Goal: Task Accomplishment & Management: Manage account settings

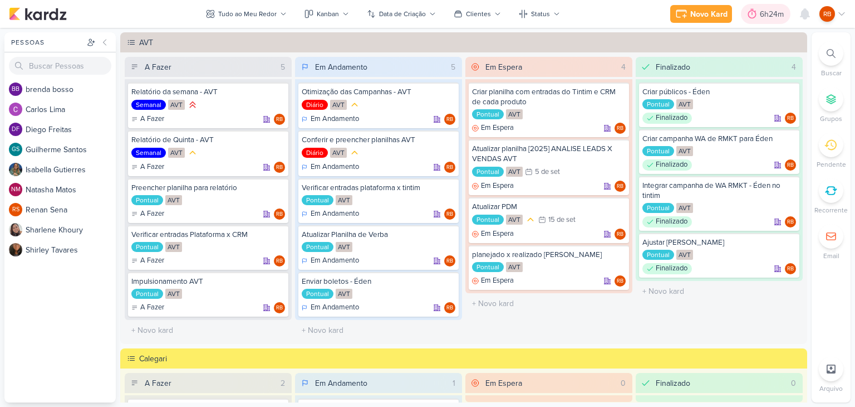
click at [769, 14] on div "6h24m" at bounding box center [773, 14] width 27 height 12
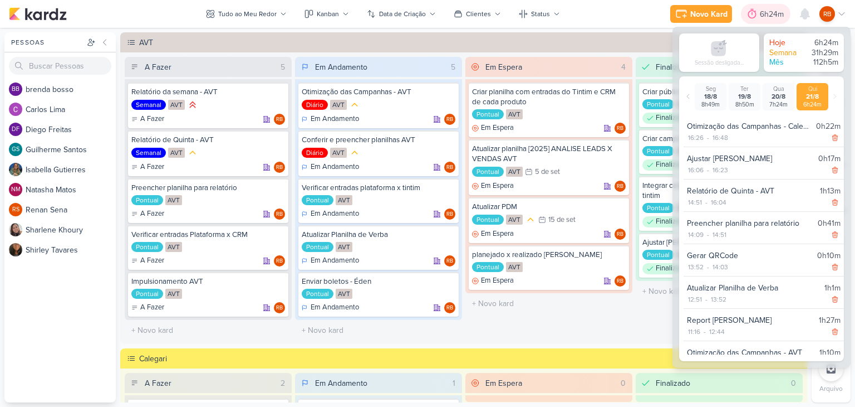
click at [770, 14] on div "6h24m" at bounding box center [773, 14] width 27 height 12
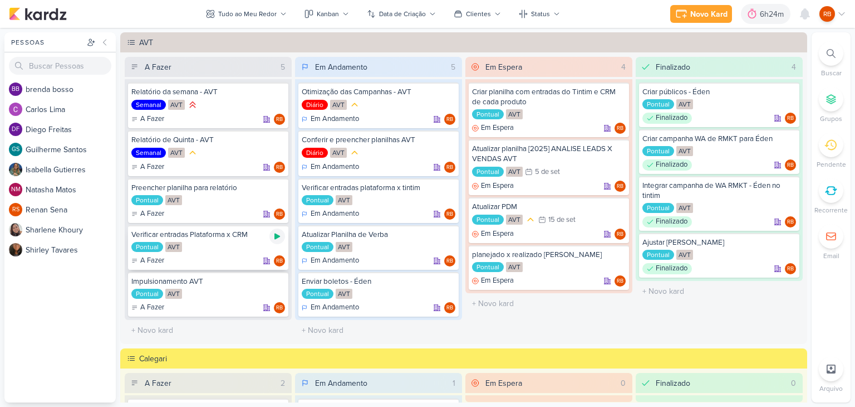
click at [276, 233] on icon at bounding box center [278, 236] width 6 height 6
click at [762, 9] on div "6h35m" at bounding box center [758, 14] width 27 height 12
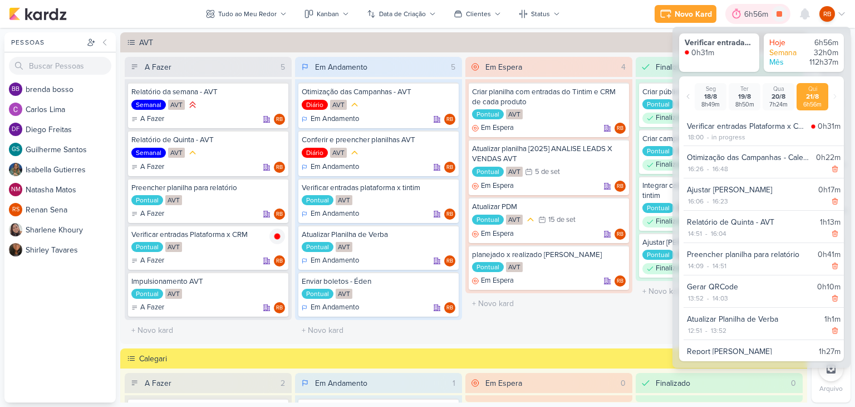
click at [755, 12] on div "6h56m" at bounding box center [758, 14] width 27 height 12
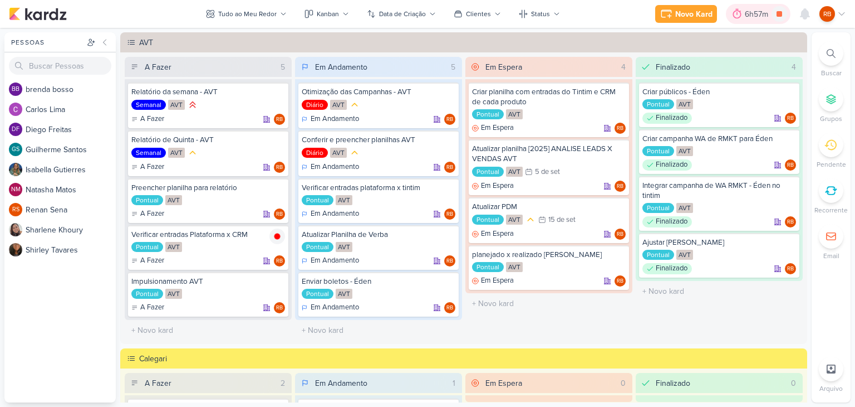
click at [752, 20] on div "6h57m" at bounding box center [758, 14] width 65 height 20
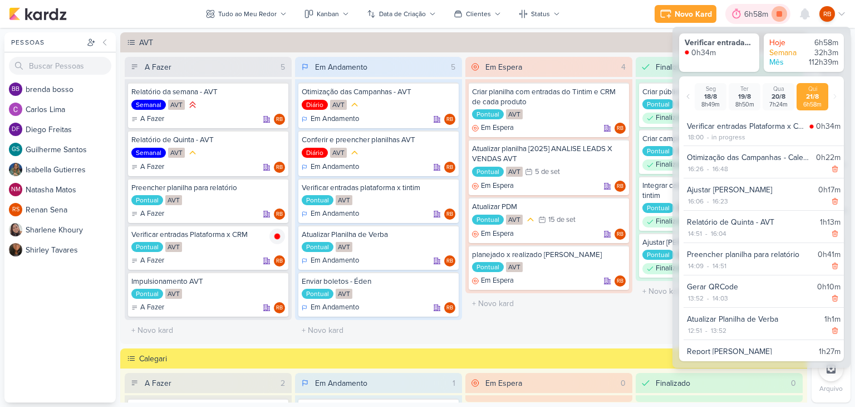
click at [777, 14] on icon at bounding box center [780, 14] width 6 height 6
click at [448, 90] on icon at bounding box center [447, 93] width 9 height 9
click at [753, 9] on div "7h6m" at bounding box center [761, 14] width 22 height 12
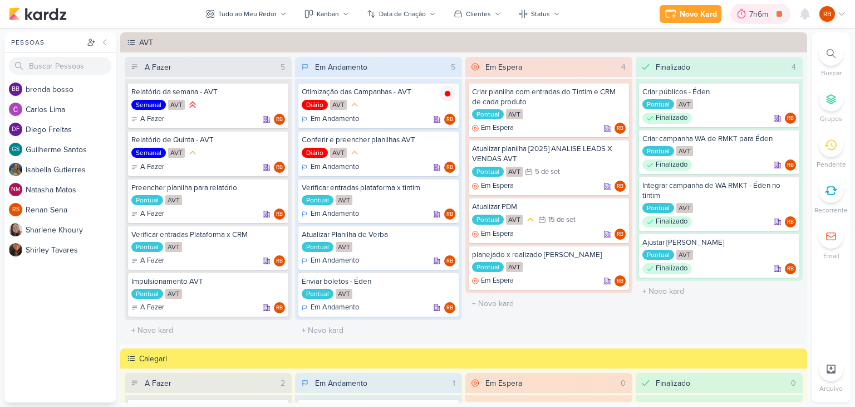
click at [754, 9] on div "7h6m" at bounding box center [761, 14] width 22 height 12
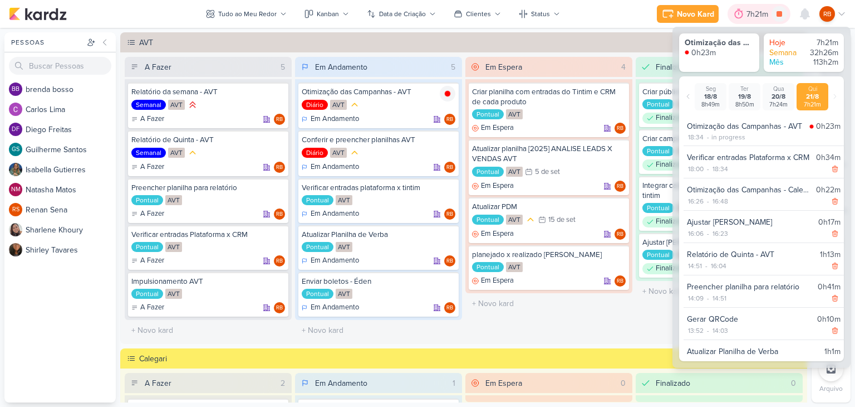
click at [759, 14] on div "7h21m" at bounding box center [759, 14] width 25 height 12
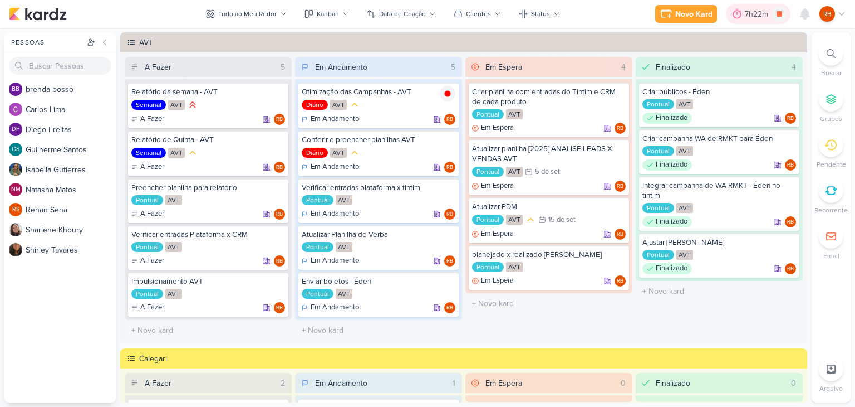
click at [757, 11] on div "7h22m" at bounding box center [758, 14] width 27 height 12
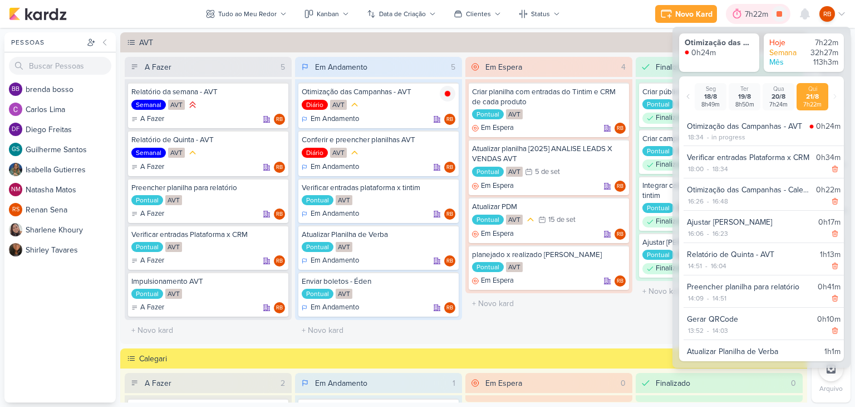
click at [757, 11] on div "7h22m" at bounding box center [758, 14] width 27 height 12
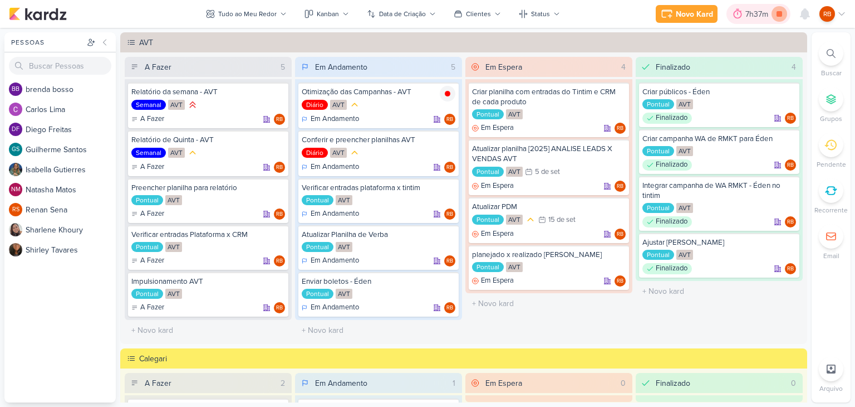
click at [784, 14] on icon at bounding box center [780, 14] width 16 height 16
